Goal: Navigation & Orientation: Find specific page/section

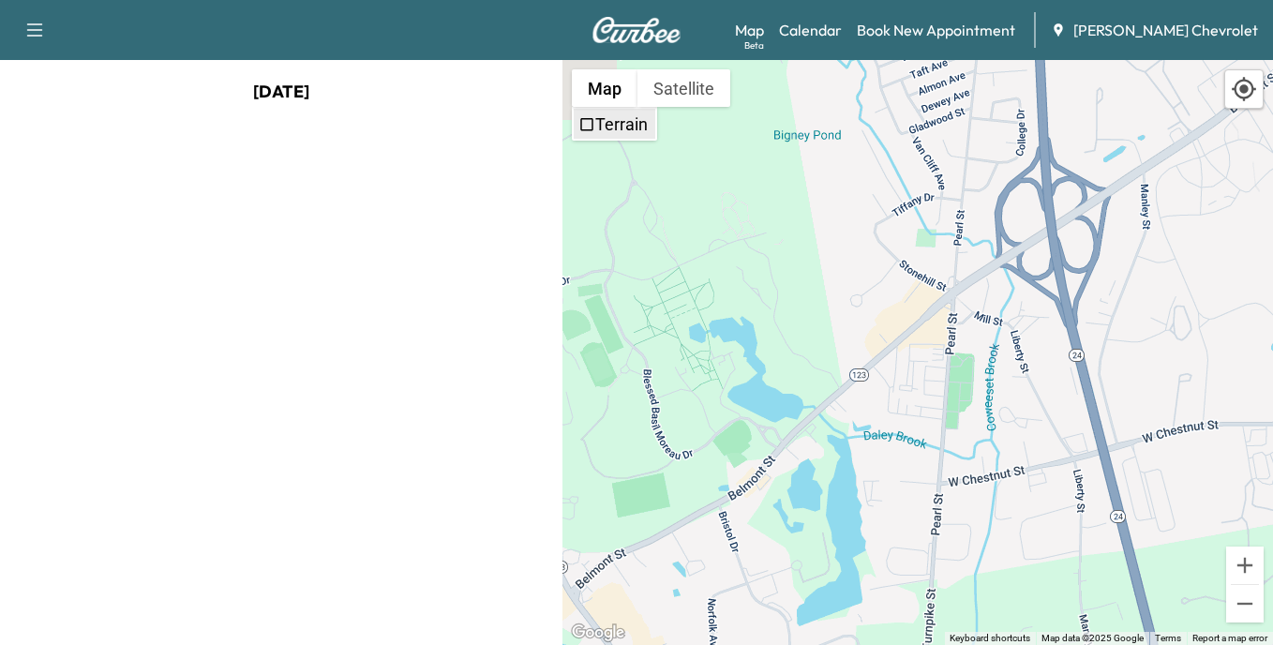
click at [625, 127] on label "Terrain" at bounding box center [621, 124] width 52 height 20
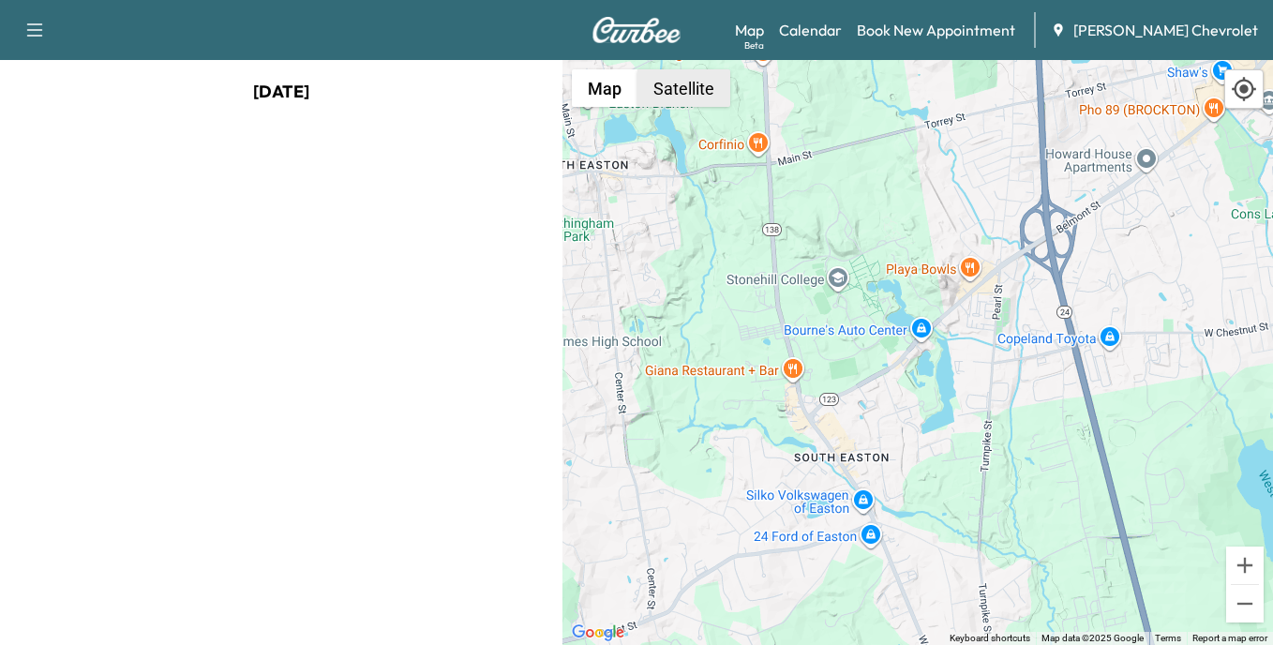
click at [682, 94] on button "Satellite" at bounding box center [683, 87] width 93 height 37
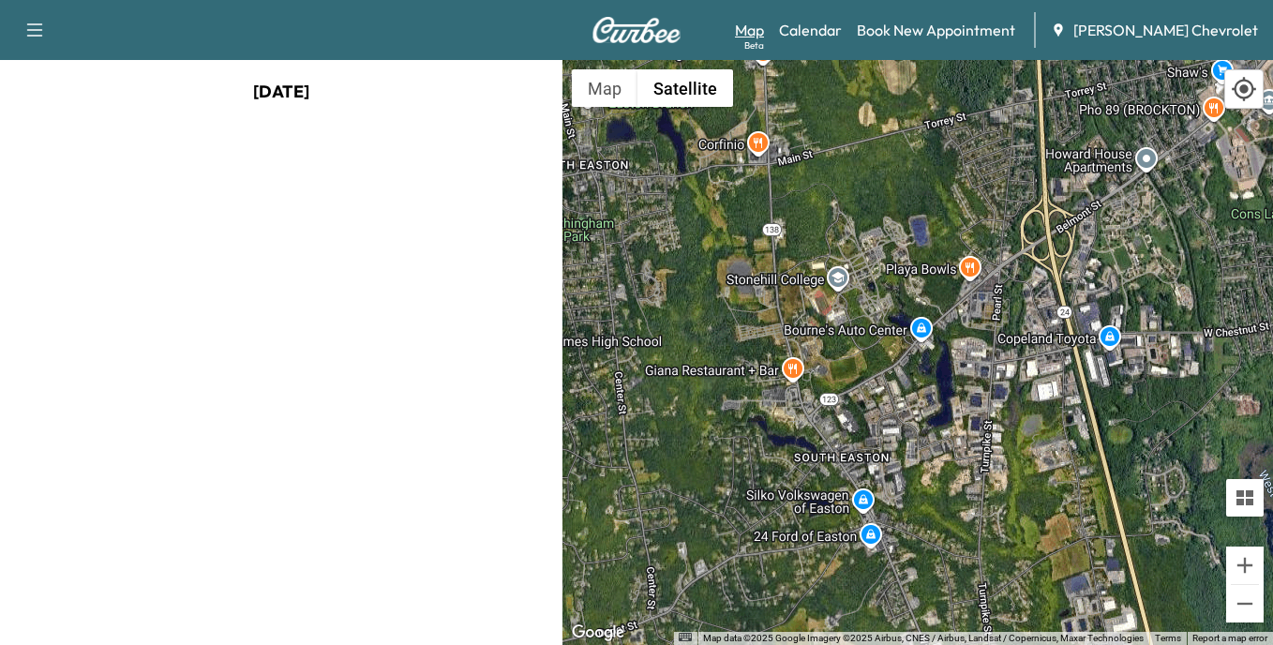
click at [764, 27] on link "Map Beta" at bounding box center [749, 30] width 29 height 22
click at [352, 286] on div "[DATE]" at bounding box center [281, 352] width 562 height 585
click at [746, 453] on div at bounding box center [917, 352] width 711 height 585
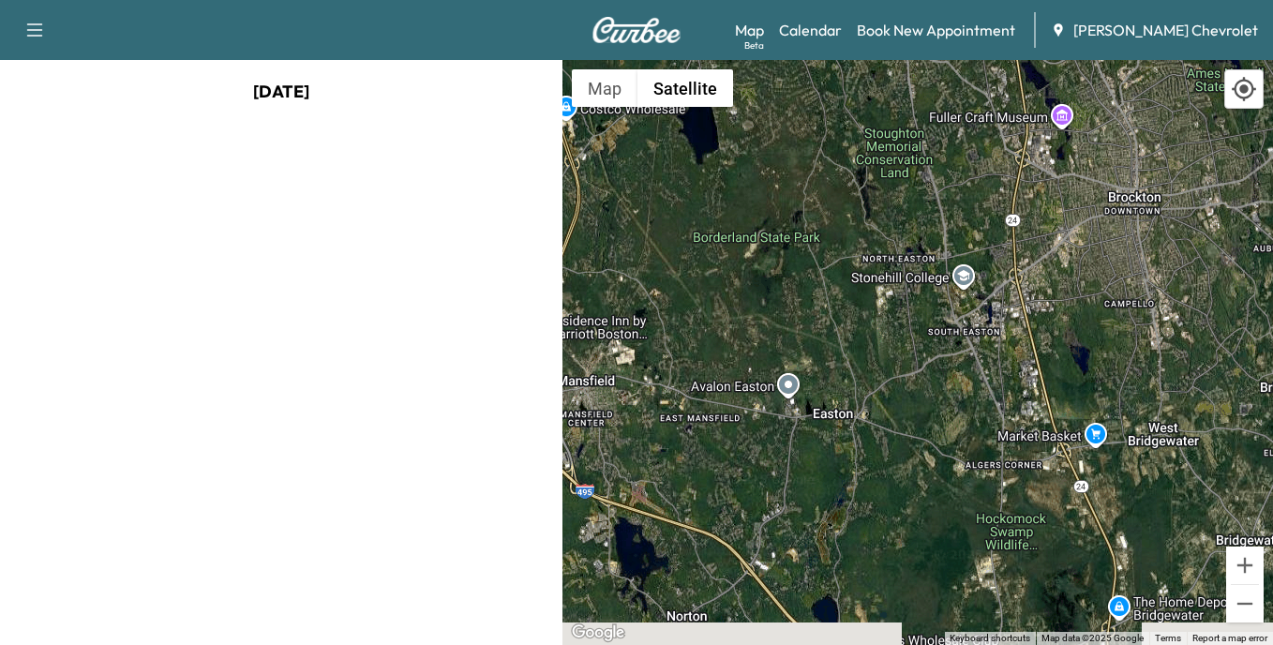
drag, startPoint x: 1017, startPoint y: 578, endPoint x: 961, endPoint y: 462, distance: 129.1
click at [961, 462] on div at bounding box center [917, 352] width 711 height 585
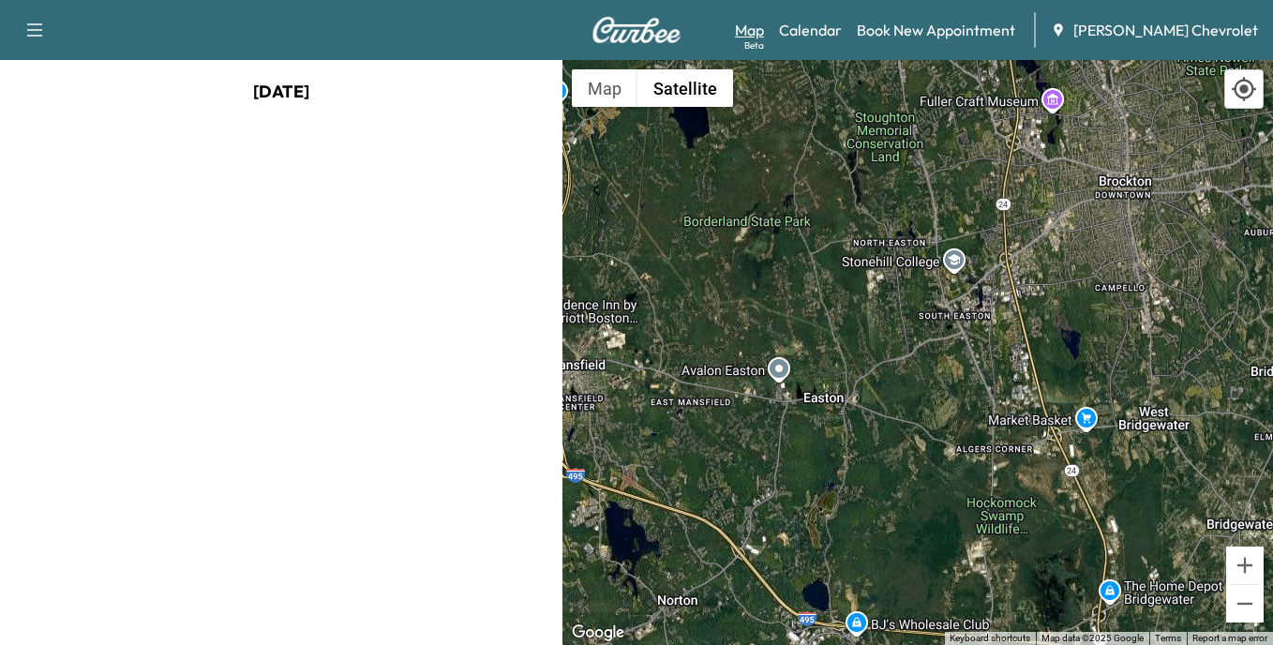
click at [764, 30] on link "Map Beta" at bounding box center [749, 30] width 29 height 22
click at [683, 90] on button "Satellite" at bounding box center [685, 87] width 96 height 37
click at [607, 87] on button "Map" at bounding box center [605, 87] width 66 height 37
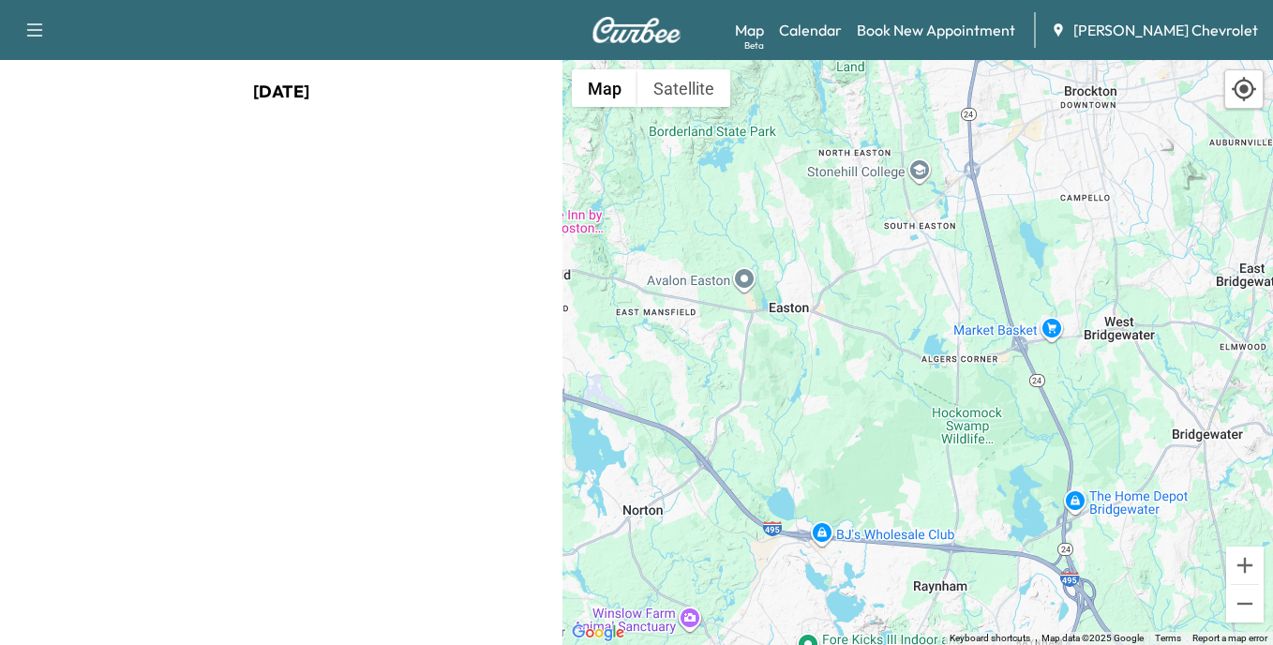
drag, startPoint x: 957, startPoint y: 436, endPoint x: 922, endPoint y: 344, distance: 98.2
click at [922, 344] on div at bounding box center [917, 352] width 711 height 585
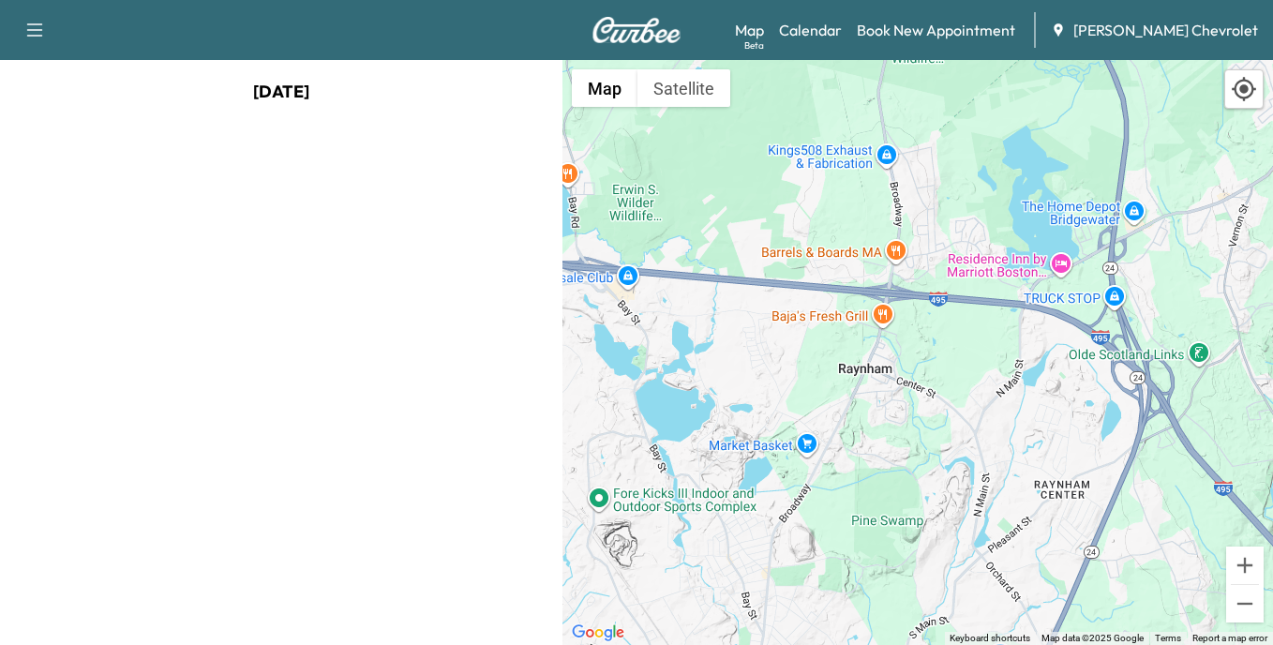
drag, startPoint x: 1060, startPoint y: 317, endPoint x: 877, endPoint y: 365, distance: 188.9
click at [877, 365] on div at bounding box center [917, 352] width 711 height 585
click at [764, 30] on link "Map Beta" at bounding box center [749, 30] width 29 height 22
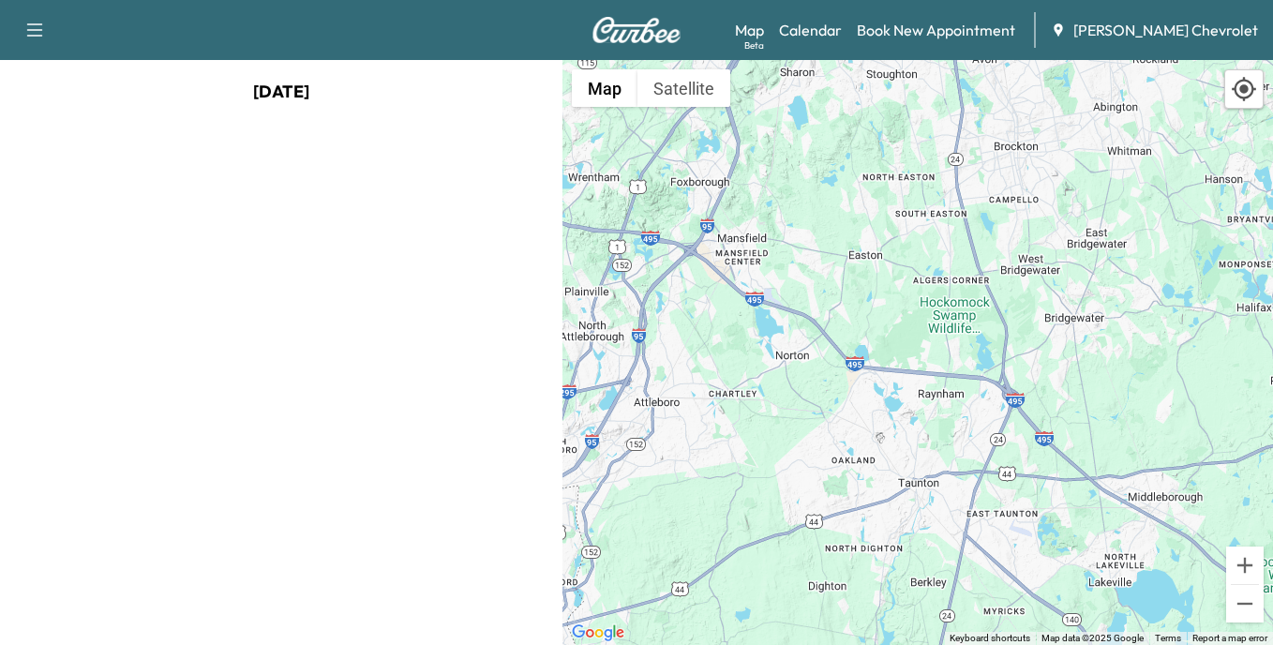
click at [38, 26] on icon "button" at bounding box center [34, 30] width 22 height 22
click at [266, 26] on div "Support Log Out Map Beta Calendar Book New Appointment [PERSON_NAME] Chevrolet" at bounding box center [636, 30] width 1273 height 60
click at [842, 32] on link "Calendar" at bounding box center [810, 30] width 63 height 22
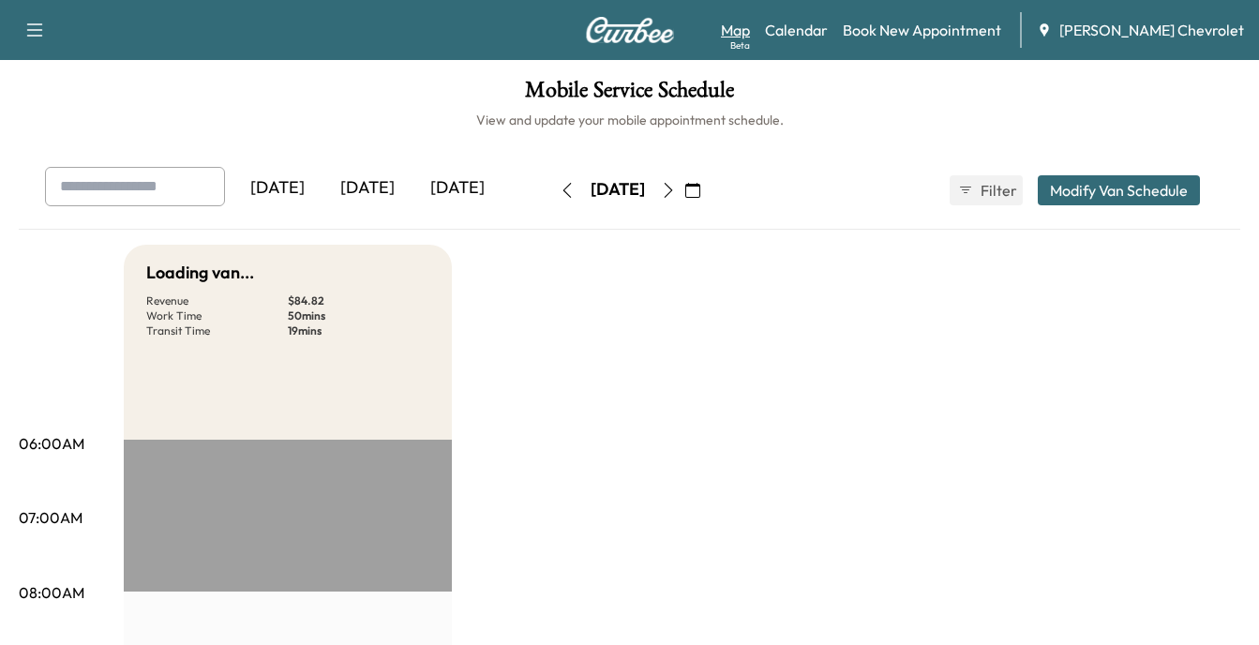
click at [750, 27] on link "Map Beta" at bounding box center [735, 30] width 29 height 22
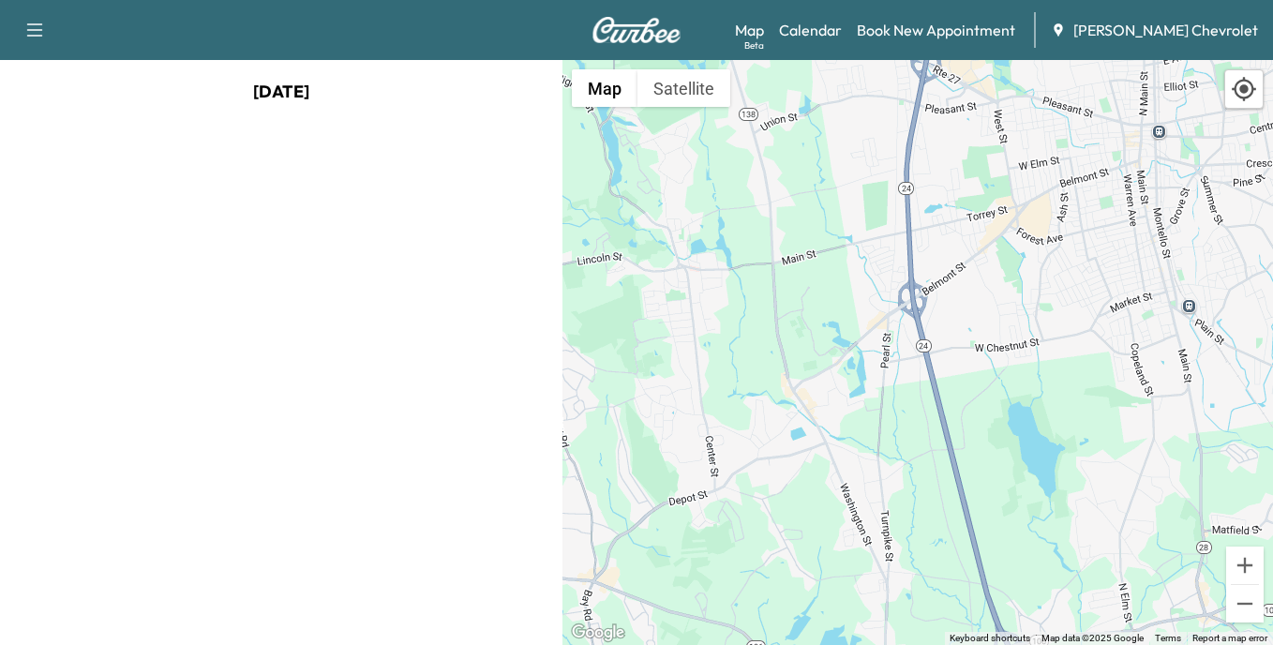
drag, startPoint x: 1113, startPoint y: 423, endPoint x: 925, endPoint y: 299, distance: 224.6
click at [925, 299] on div at bounding box center [917, 352] width 711 height 585
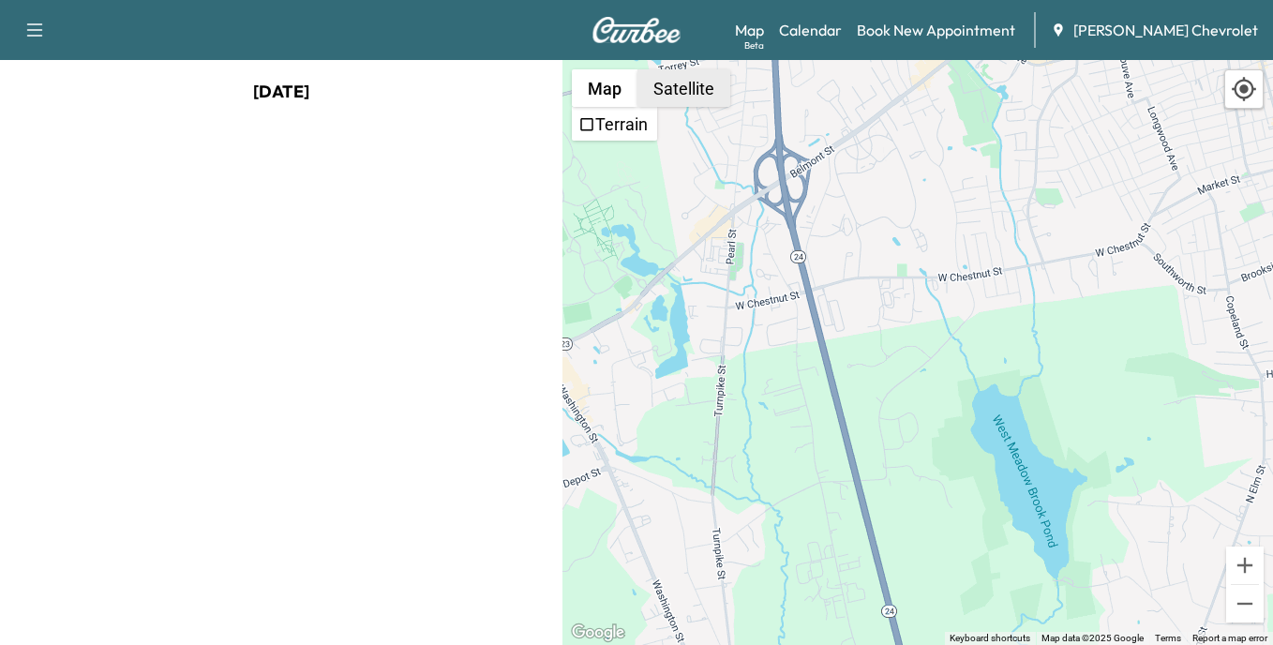
click at [668, 89] on button "Satellite" at bounding box center [683, 87] width 93 height 37
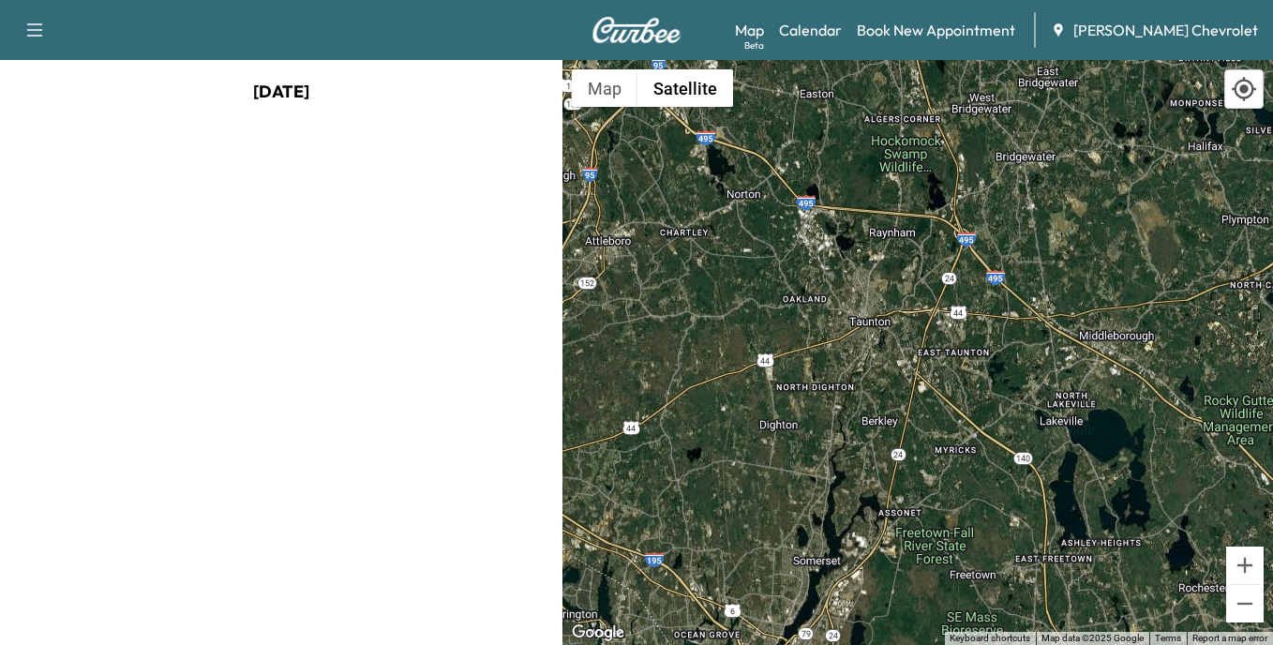
drag, startPoint x: 930, startPoint y: 550, endPoint x: 906, endPoint y: 144, distance: 406.6
click at [906, 144] on div at bounding box center [917, 352] width 711 height 585
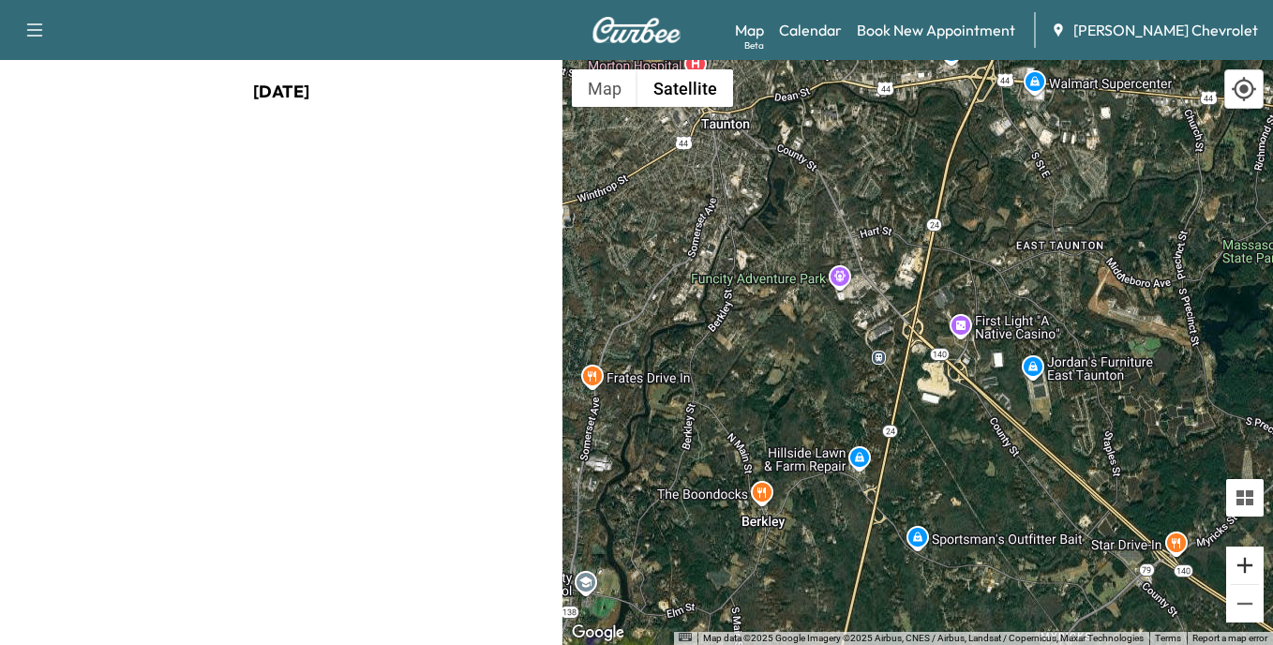
click at [1240, 571] on button "Zoom in" at bounding box center [1244, 564] width 37 height 37
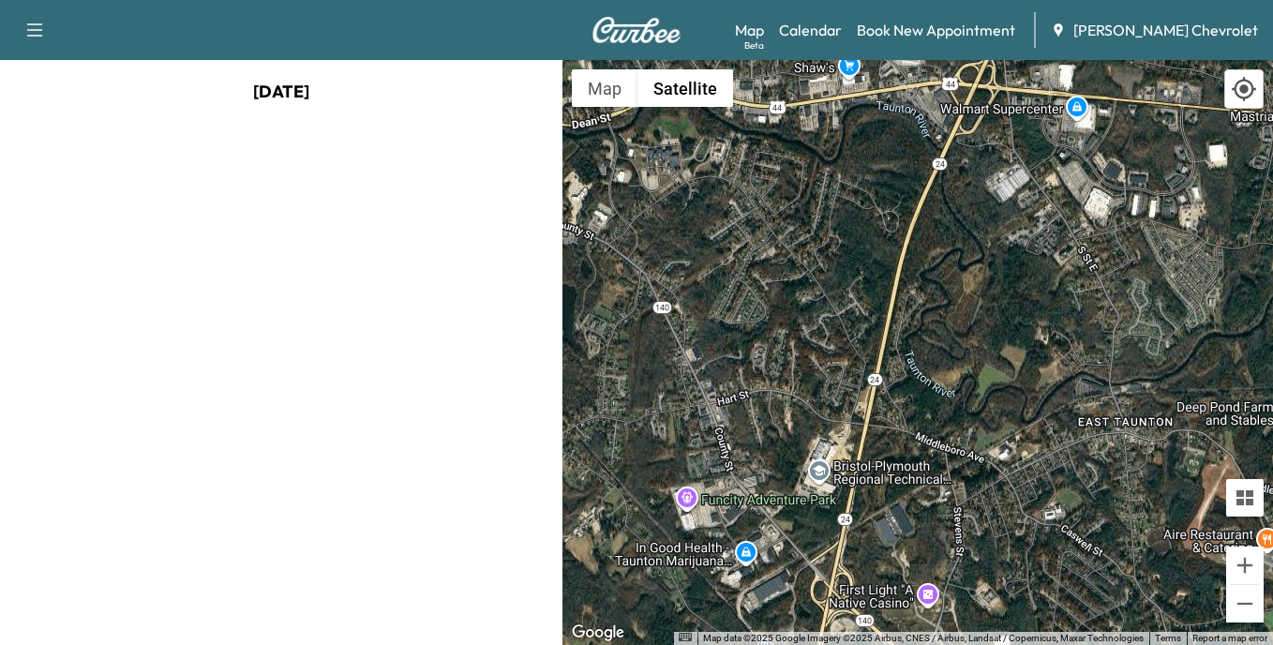
drag, startPoint x: 997, startPoint y: 245, endPoint x: 921, endPoint y: 529, distance: 294.2
click at [921, 529] on div at bounding box center [917, 352] width 711 height 585
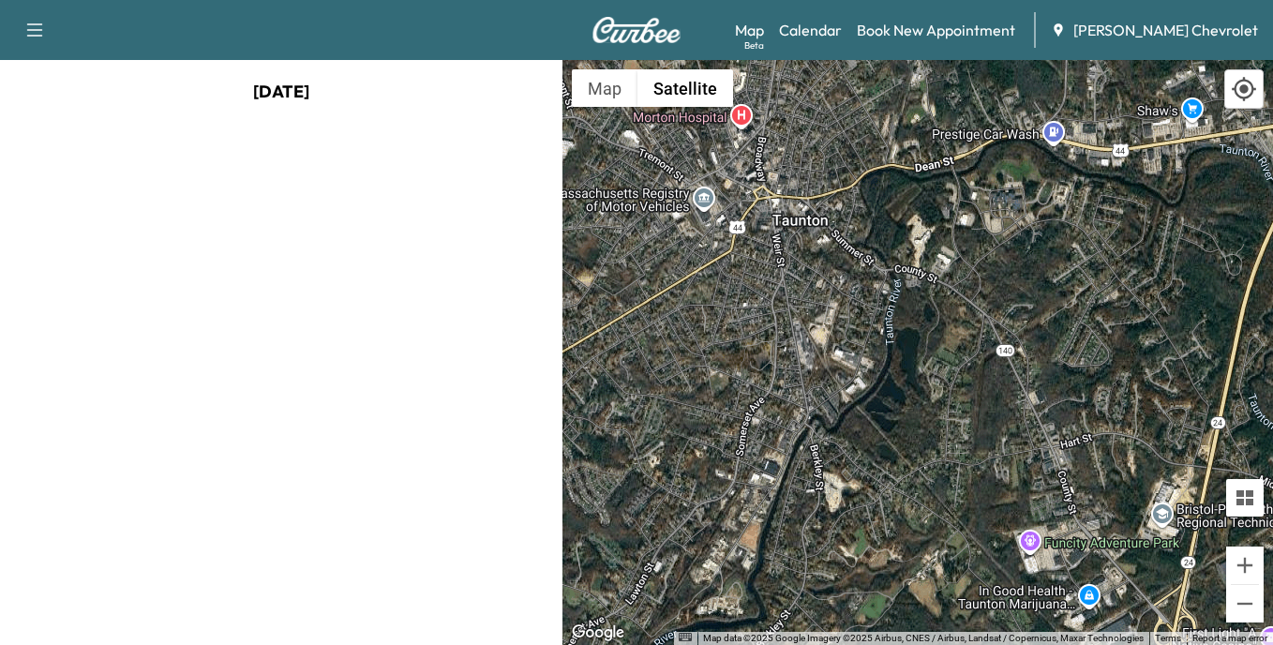
drag, startPoint x: 1121, startPoint y: 456, endPoint x: 1459, endPoint y: 497, distance: 340.0
click at [1272, 497] on html "Support Log Out Map Beta Calendar Book New Appointment [PERSON_NAME] Chevrolet …" at bounding box center [636, 322] width 1273 height 645
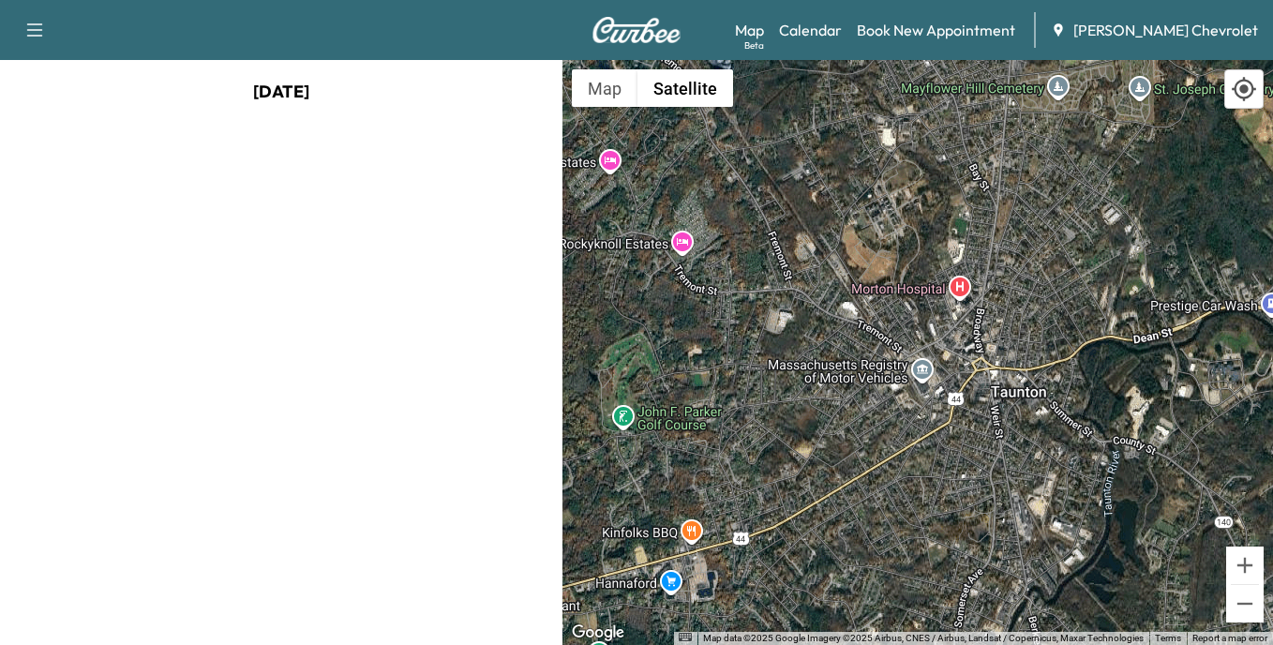
drag, startPoint x: 951, startPoint y: 279, endPoint x: 1169, endPoint y: 454, distance: 279.5
click at [1169, 454] on div at bounding box center [917, 352] width 711 height 585
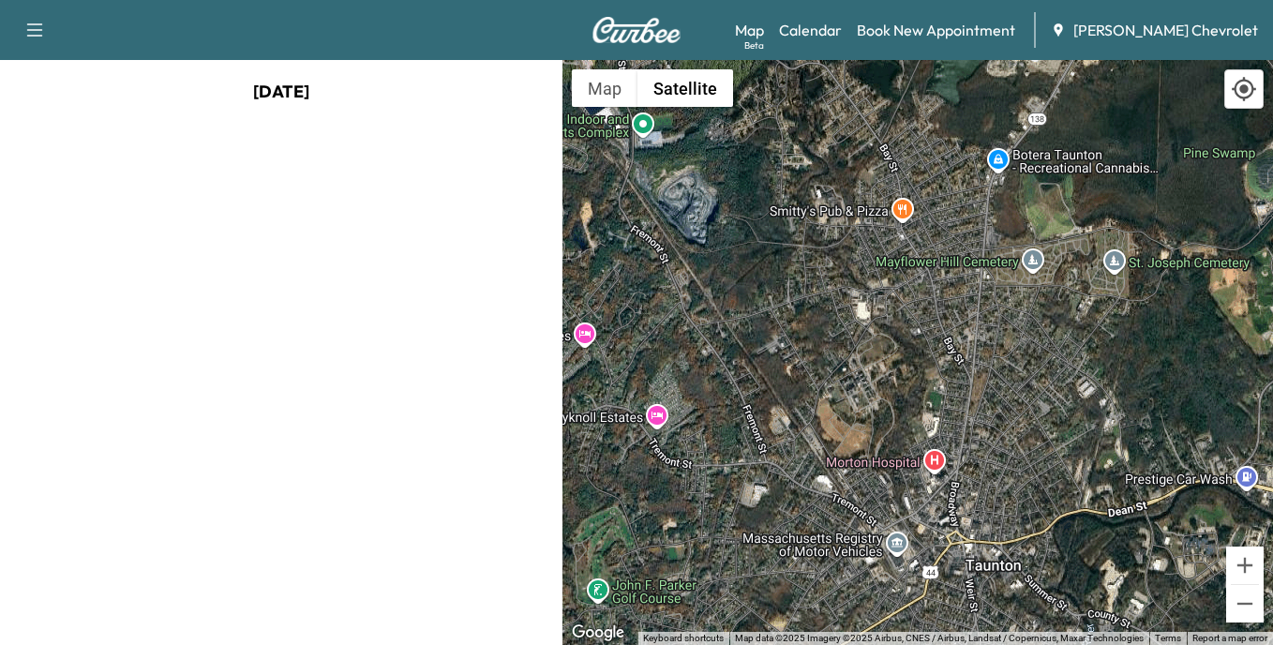
drag, startPoint x: 919, startPoint y: 349, endPoint x: 891, endPoint y: 527, distance: 180.2
click at [891, 527] on div at bounding box center [917, 352] width 711 height 585
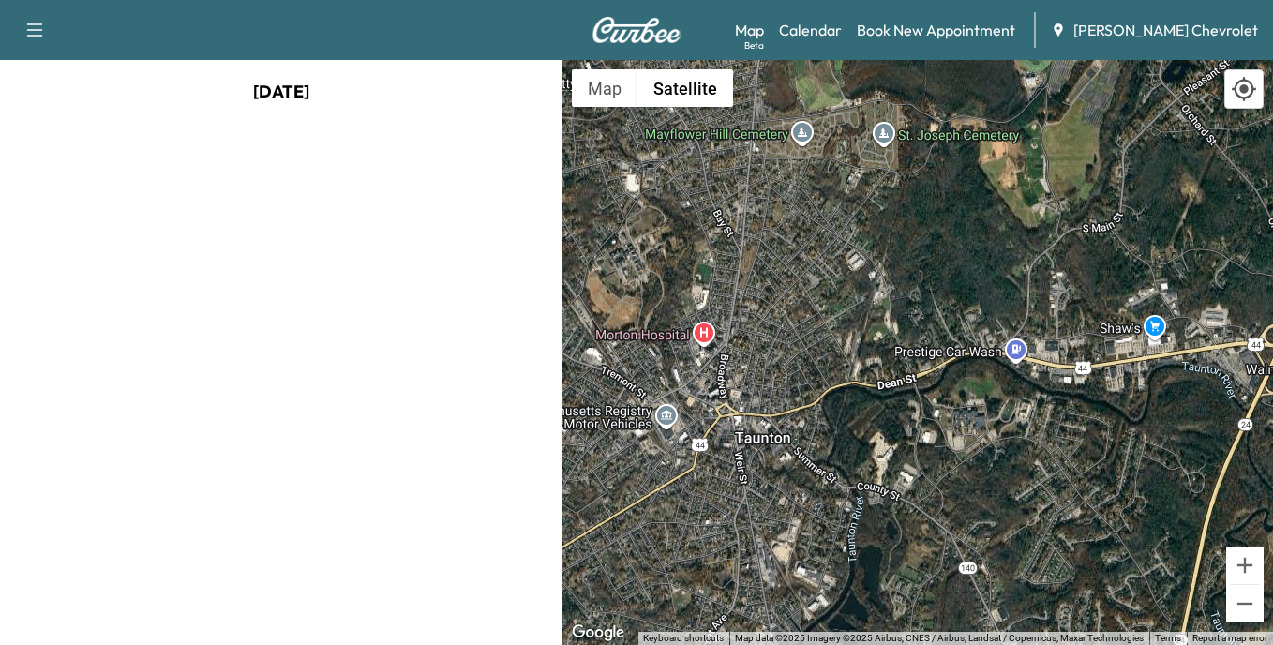
drag, startPoint x: 798, startPoint y: 342, endPoint x: 553, endPoint y: 156, distance: 307.7
click at [554, 157] on div "[DATE] ← Move left → Move right ↑ Move up ↓ Move down + Zoom in - Zoom out Home…" at bounding box center [636, 352] width 1273 height 585
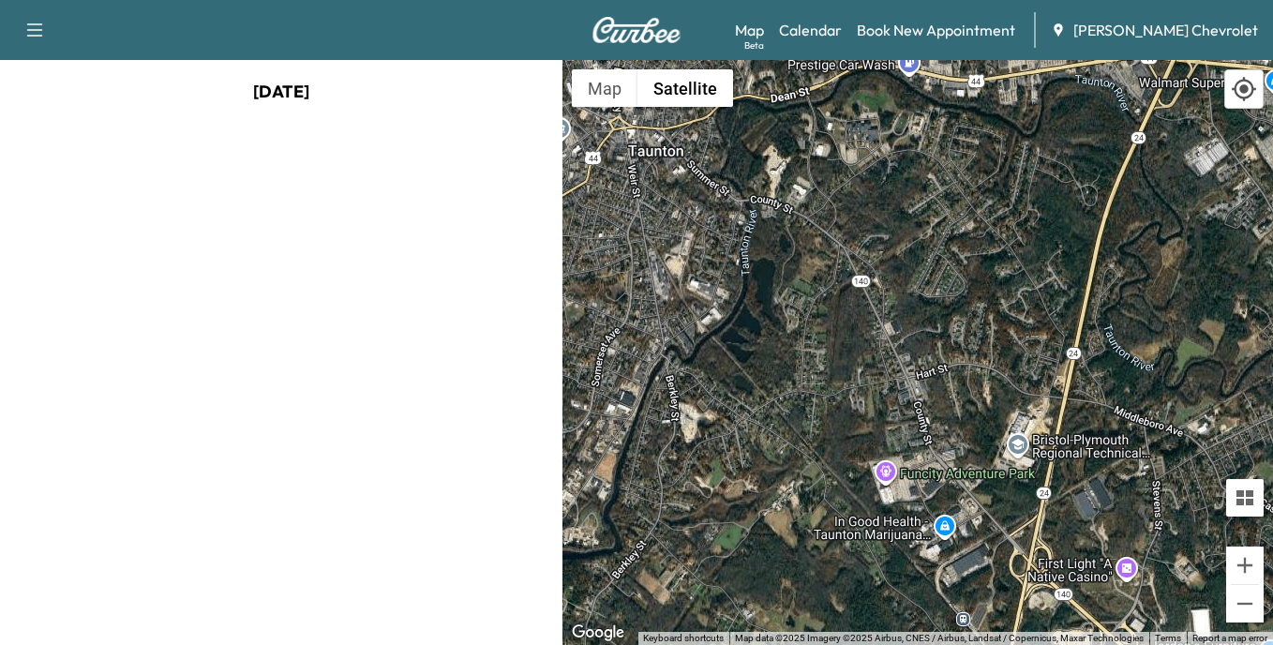
drag, startPoint x: 895, startPoint y: 451, endPoint x: 755, endPoint y: 187, distance: 298.6
click at [755, 187] on div at bounding box center [917, 352] width 711 height 585
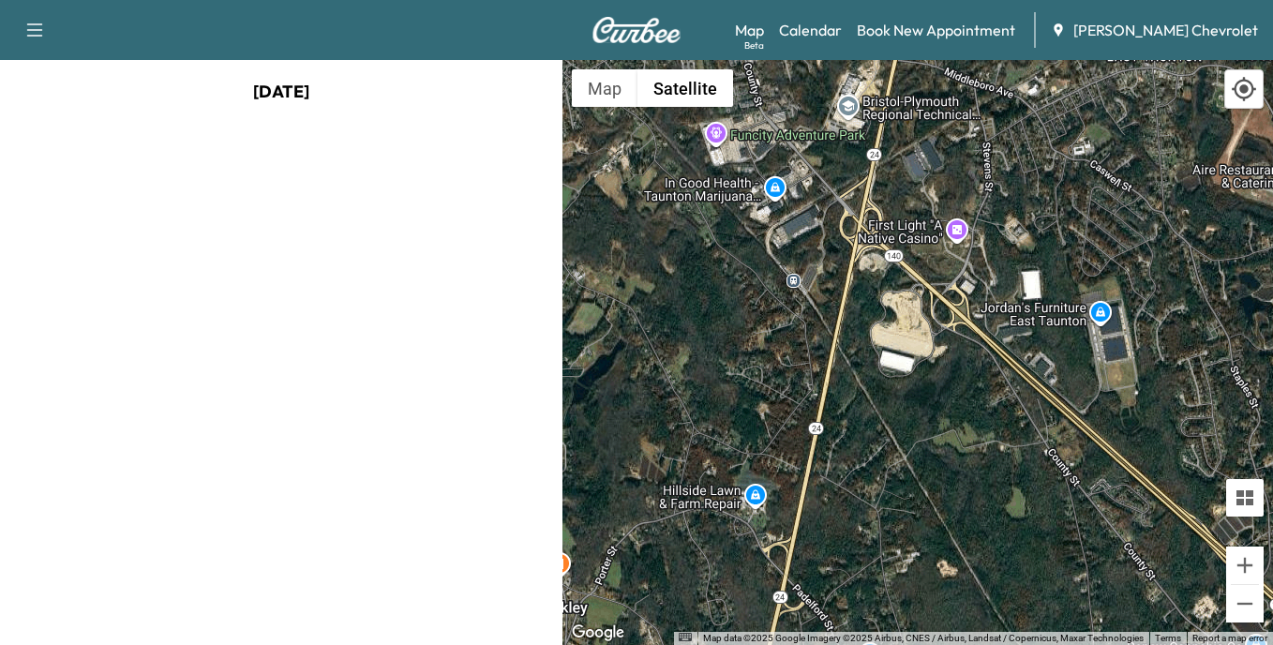
drag, startPoint x: 1035, startPoint y: 544, endPoint x: 931, endPoint y: 293, distance: 271.0
click at [931, 293] on div at bounding box center [917, 352] width 711 height 585
click at [764, 32] on link "Map Beta" at bounding box center [749, 30] width 29 height 22
click at [903, 452] on div at bounding box center [917, 352] width 711 height 585
click at [610, 94] on button "Map" at bounding box center [605, 87] width 66 height 37
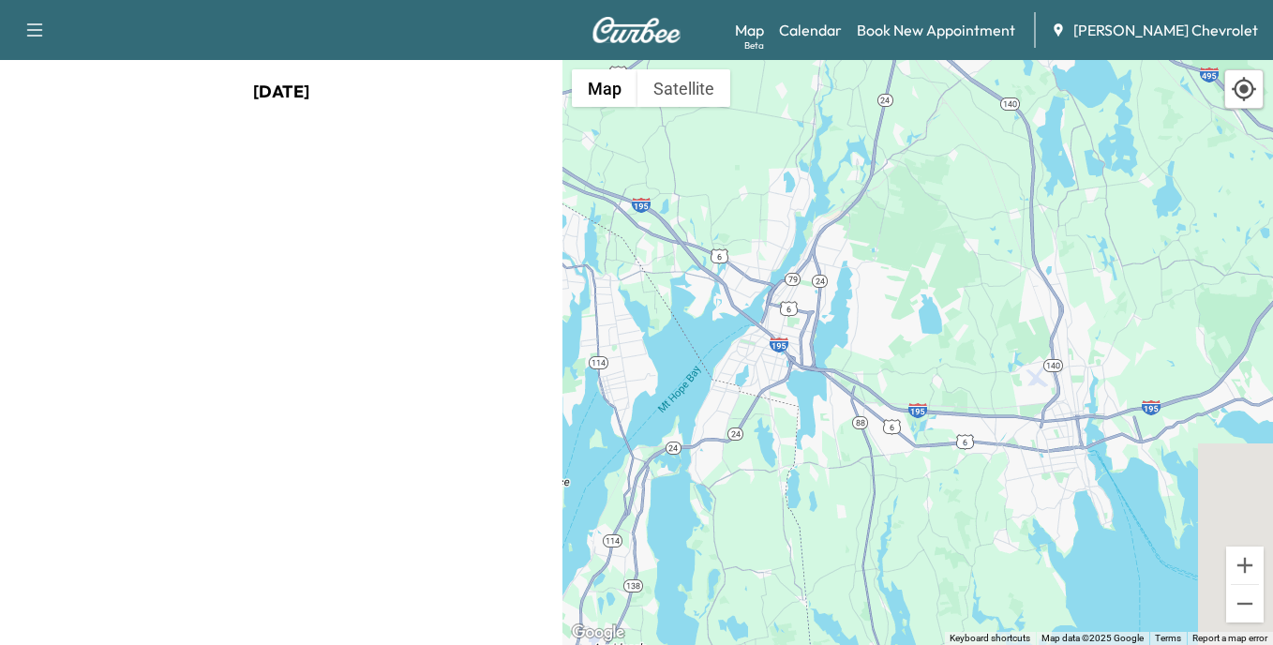
drag, startPoint x: 745, startPoint y: 541, endPoint x: 876, endPoint y: 261, distance: 309.5
click at [876, 261] on div at bounding box center [917, 352] width 711 height 585
click at [689, 97] on button "Satellite" at bounding box center [683, 87] width 93 height 37
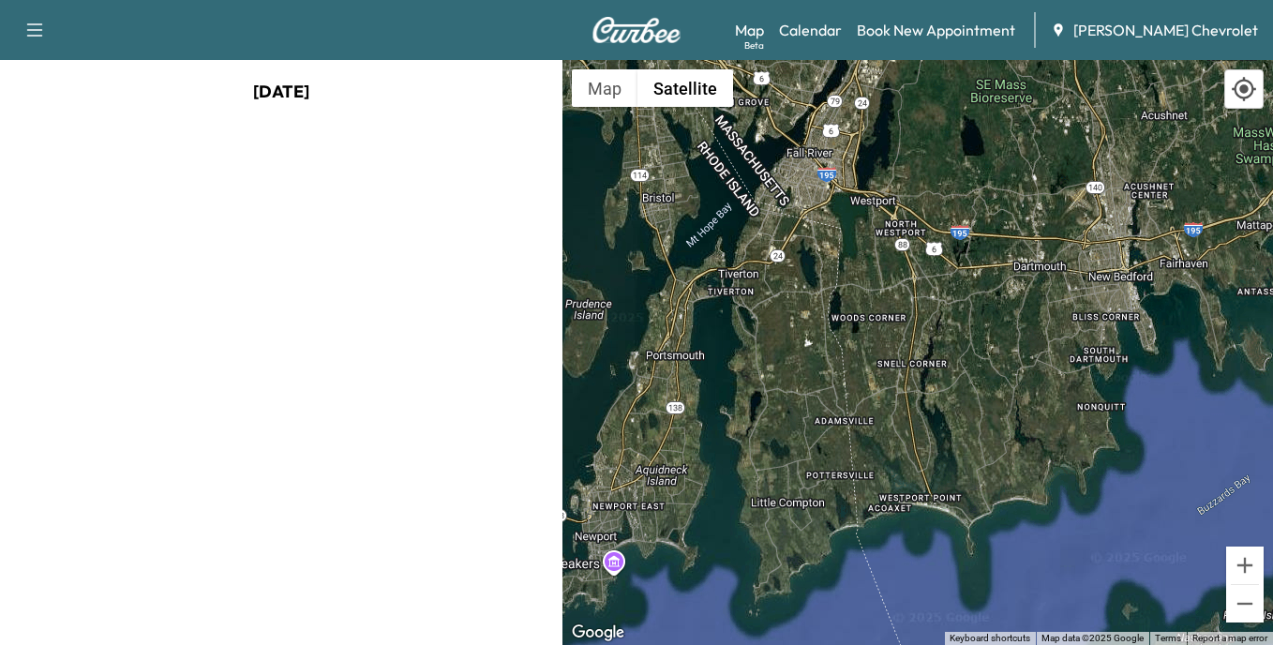
drag, startPoint x: 951, startPoint y: 397, endPoint x: 996, endPoint y: 214, distance: 188.2
click at [996, 216] on div at bounding box center [917, 352] width 711 height 585
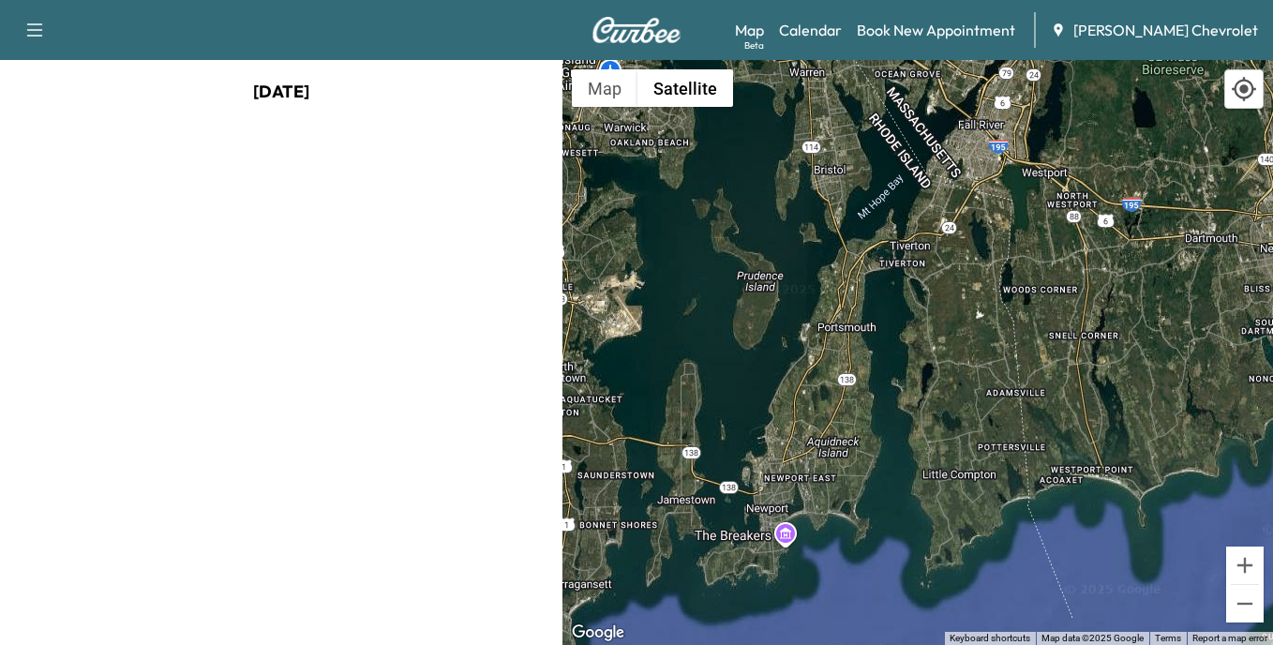
drag, startPoint x: 903, startPoint y: 320, endPoint x: 1075, endPoint y: 292, distance: 174.6
click at [1075, 292] on div at bounding box center [917, 352] width 711 height 585
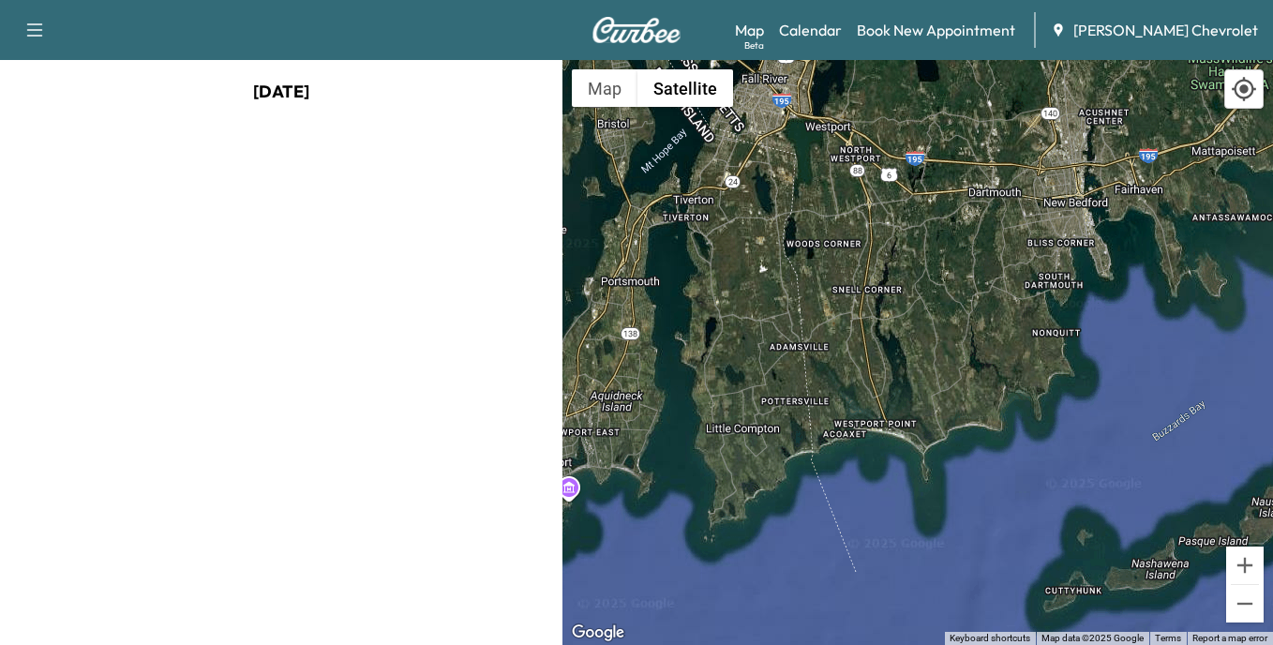
drag, startPoint x: 1070, startPoint y: 302, endPoint x: 848, endPoint y: 253, distance: 227.4
click at [848, 253] on div at bounding box center [917, 352] width 711 height 585
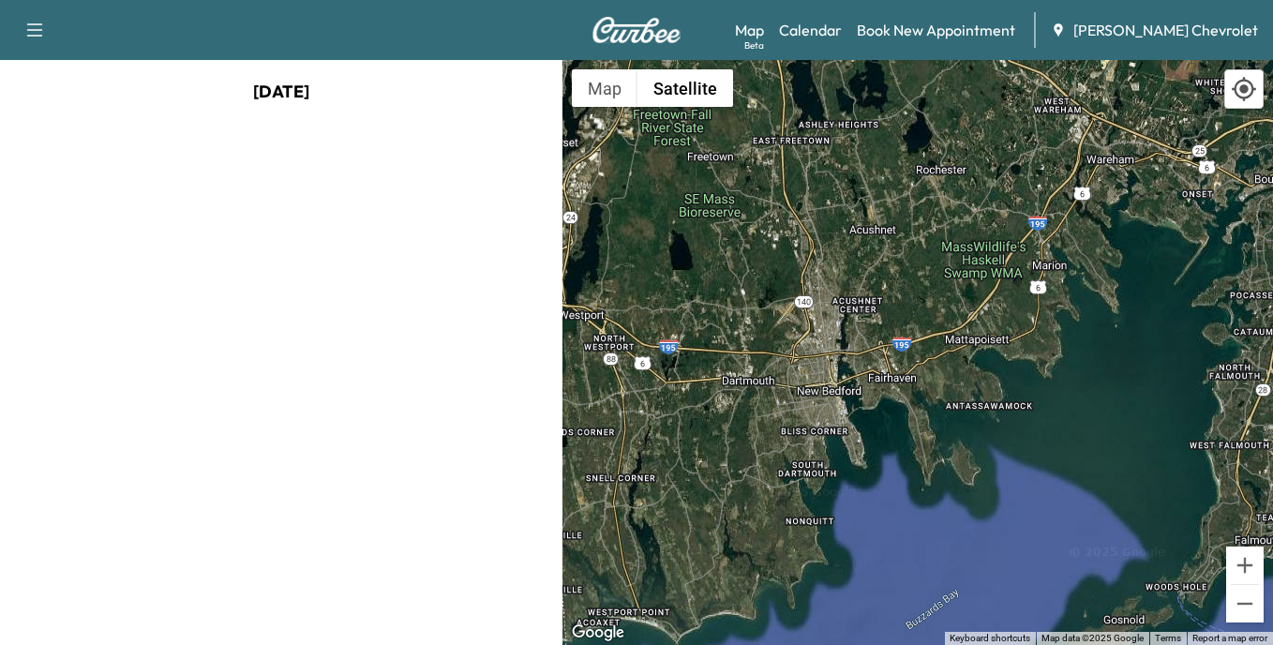
drag, startPoint x: 979, startPoint y: 326, endPoint x: 712, endPoint y: 527, distance: 333.3
click at [712, 527] on div at bounding box center [917, 352] width 711 height 585
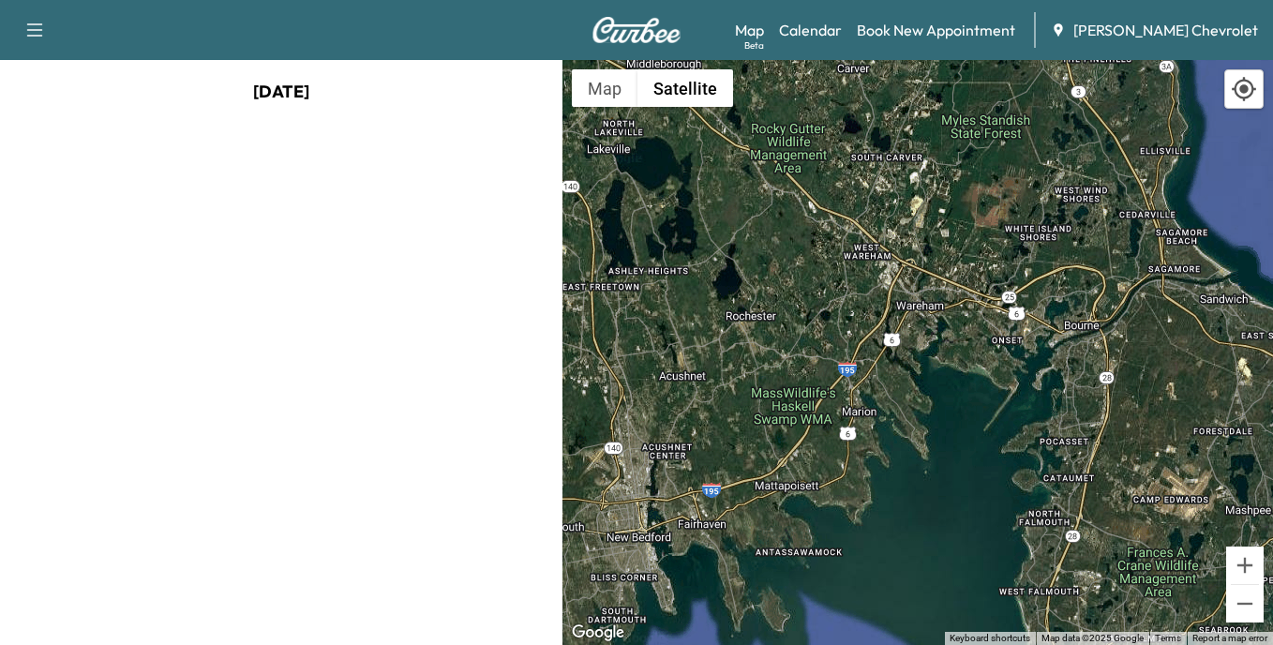
drag, startPoint x: 942, startPoint y: 367, endPoint x: 772, endPoint y: 507, distance: 220.4
click at [772, 507] on div at bounding box center [917, 352] width 711 height 585
